Goal: Check status: Check status

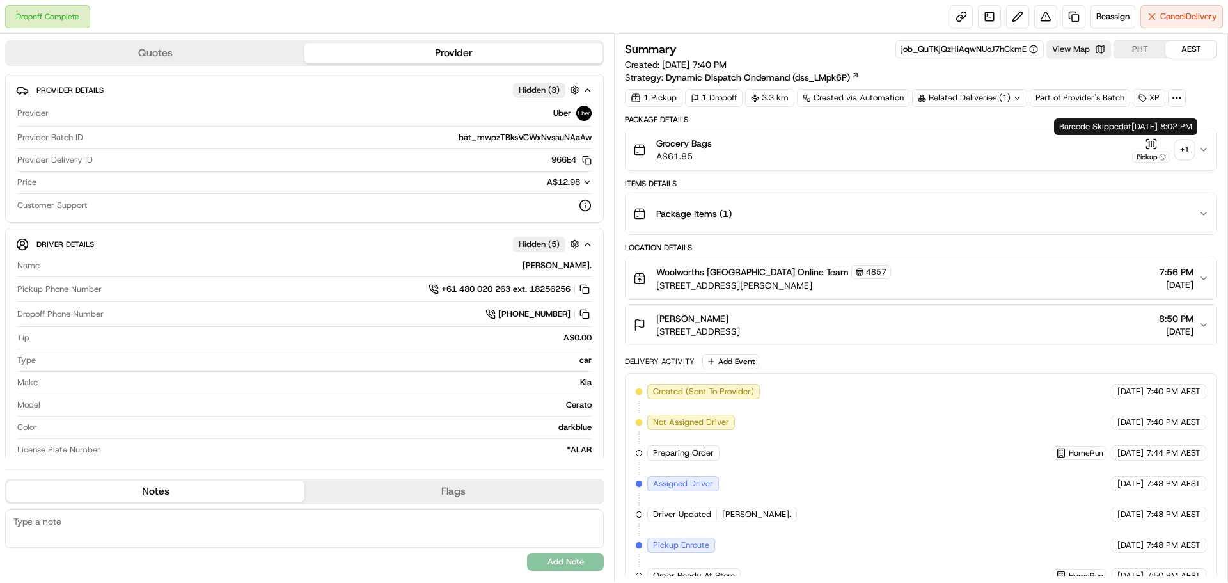
click at [1185, 151] on div "+ 1" at bounding box center [1185, 150] width 18 height 18
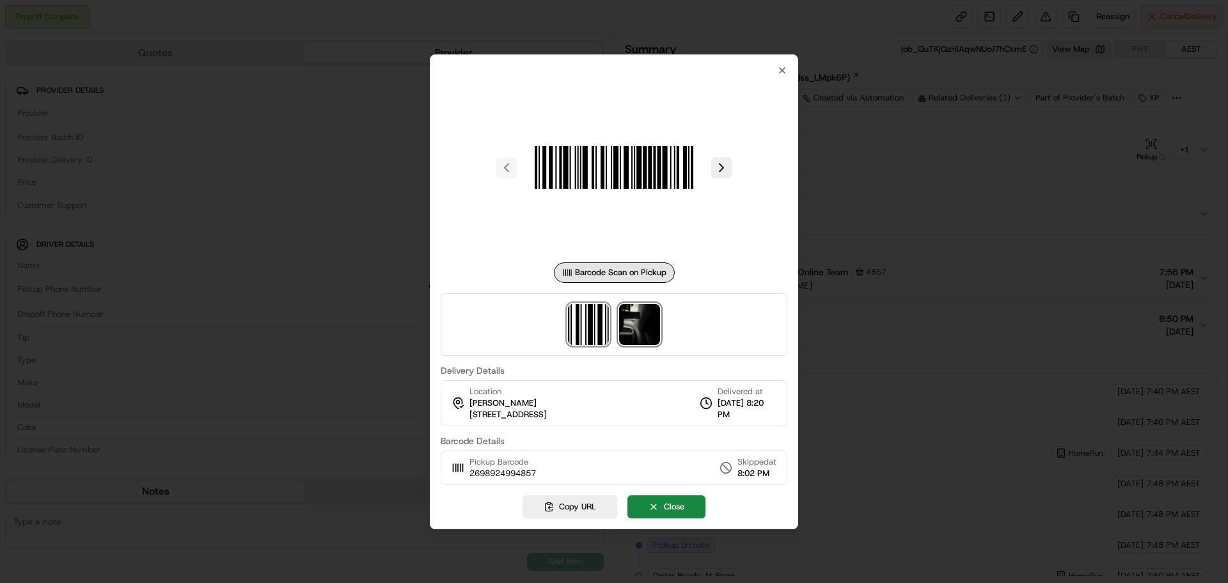
click at [647, 324] on img at bounding box center [639, 324] width 41 height 41
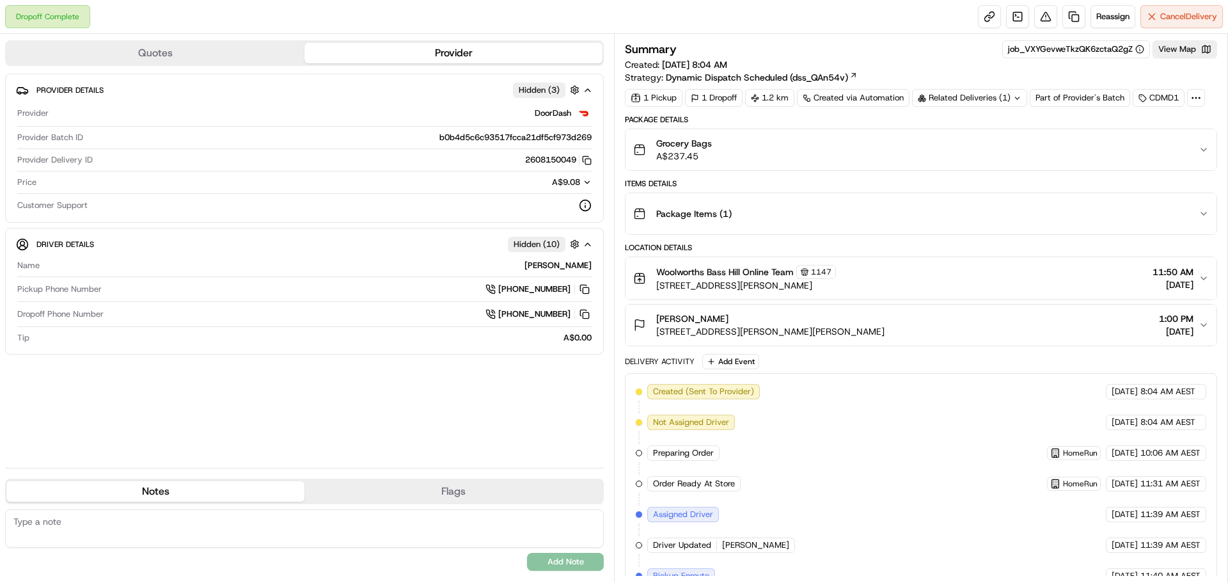
click at [1208, 208] on button "Package Items ( 1 )" at bounding box center [921, 213] width 591 height 41
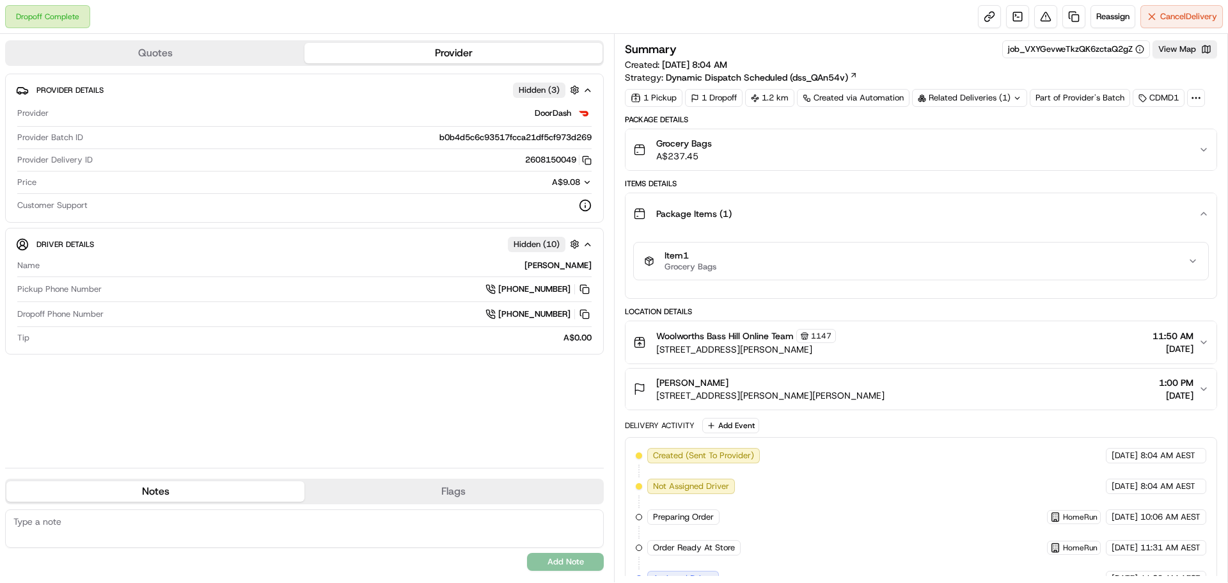
click at [1207, 140] on button "Grocery Bags A$237.45" at bounding box center [921, 149] width 591 height 41
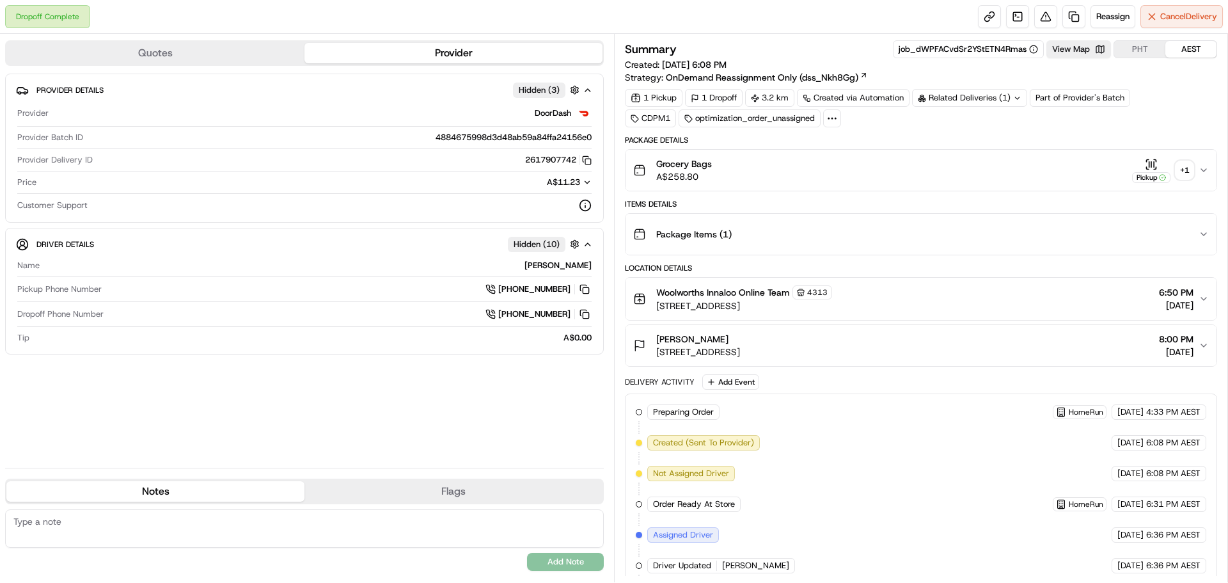
click at [1187, 169] on div "+ 1" at bounding box center [1185, 170] width 18 height 18
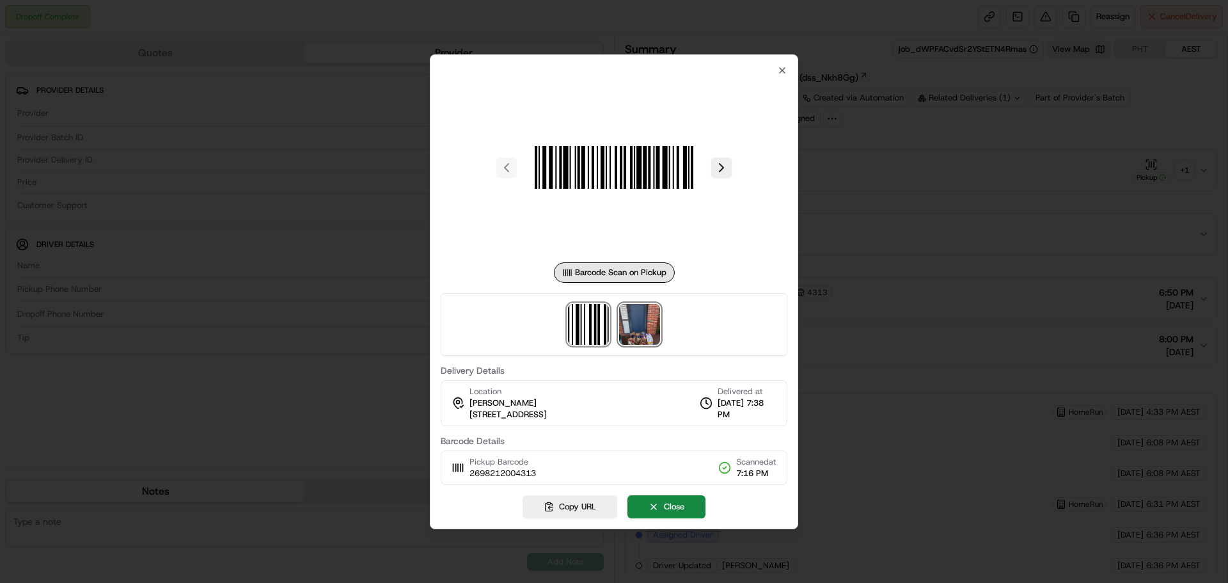
click at [626, 312] on img at bounding box center [639, 324] width 41 height 41
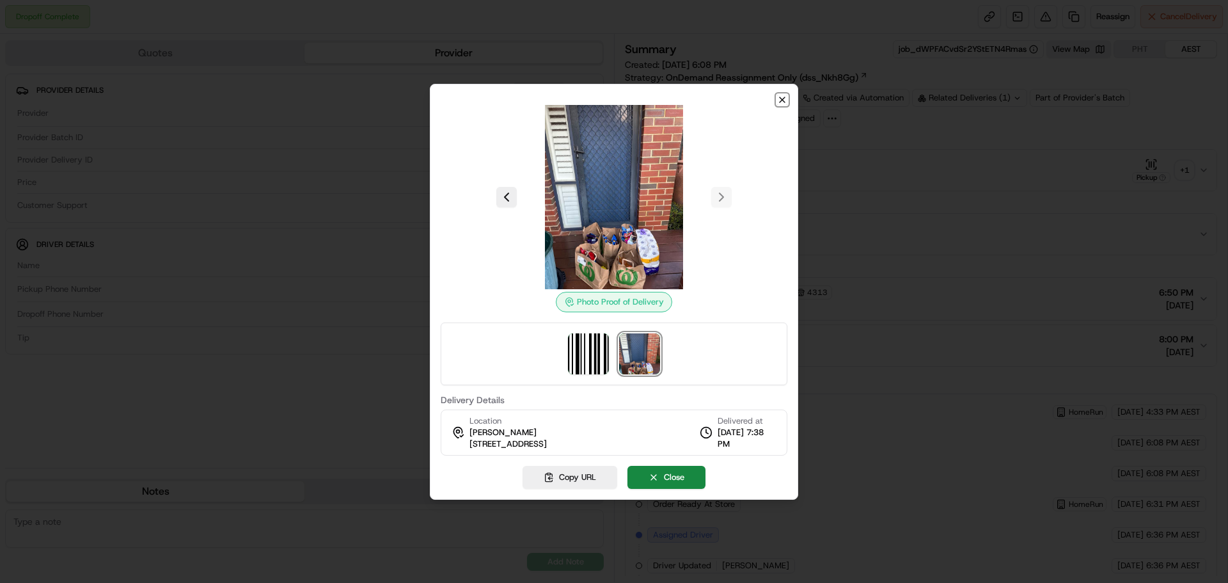
click at [783, 95] on icon "button" at bounding box center [782, 100] width 10 height 10
